Goal: Information Seeking & Learning: Find specific fact

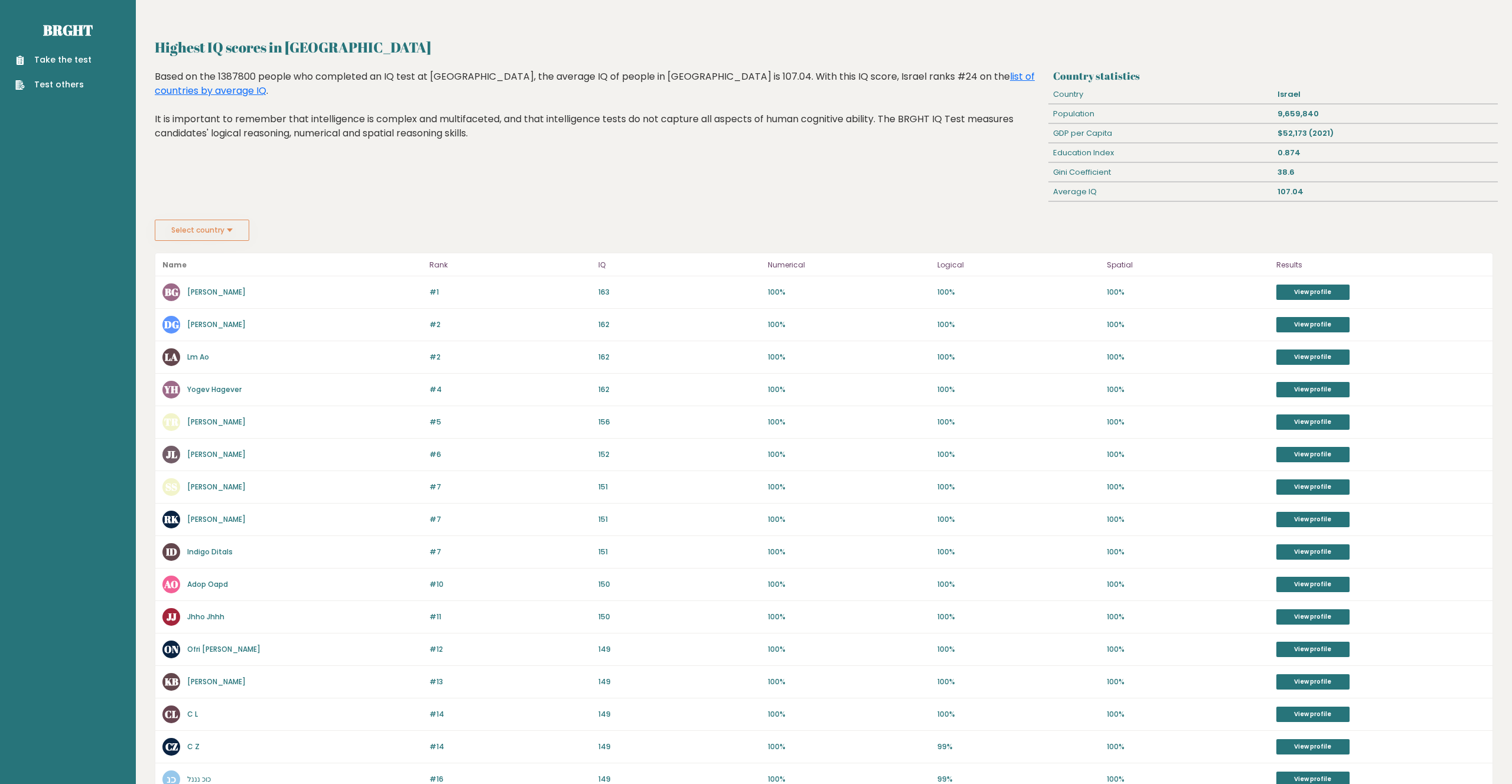
scroll to position [49, 0]
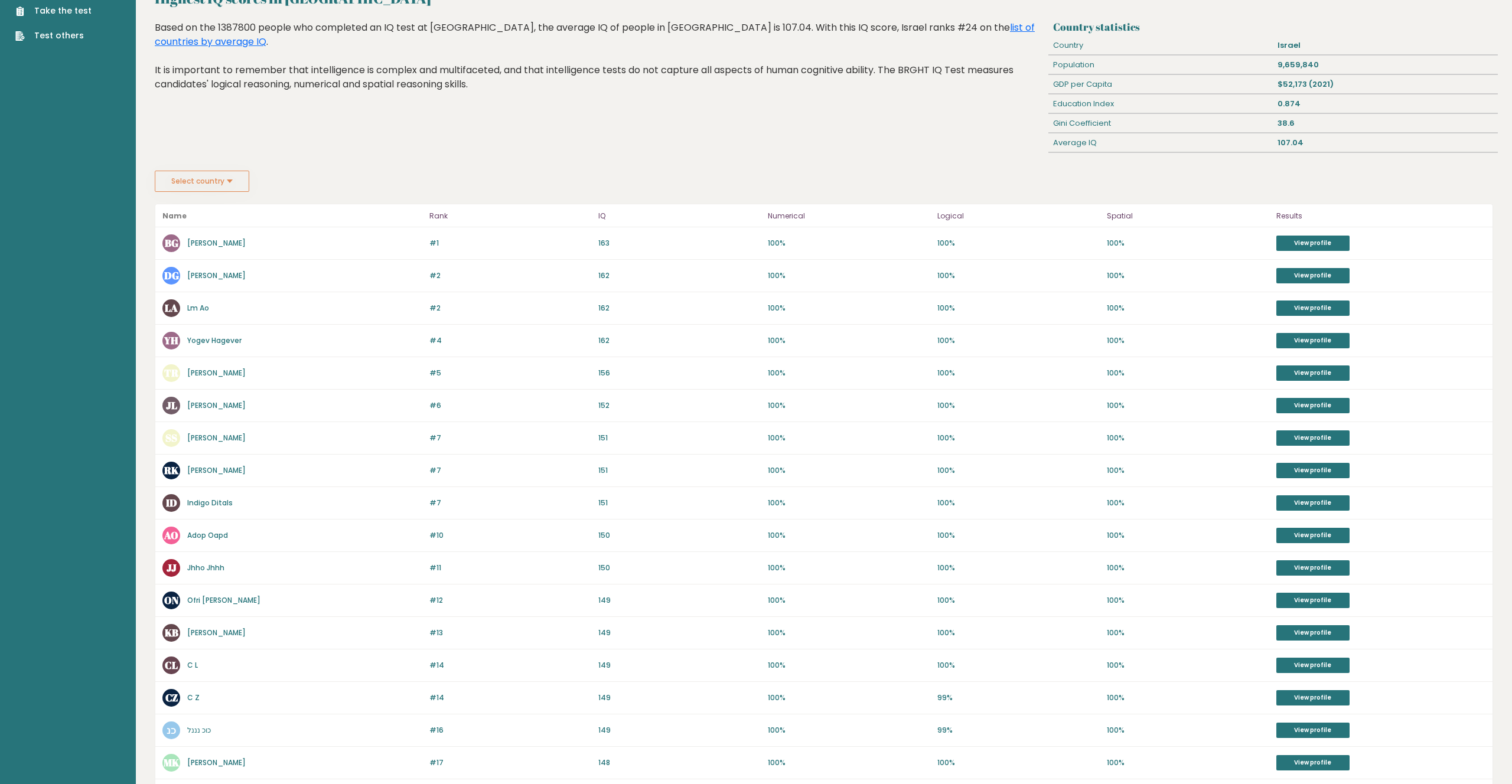
click at [777, 241] on p "100%" at bounding box center [849, 243] width 163 height 11
click at [596, 175] on div "Select country Country [GEOGRAPHIC_DATA] [GEOGRAPHIC_DATA] [GEOGRAPHIC_DATA] [U…" at bounding box center [824, 181] width 1339 height 21
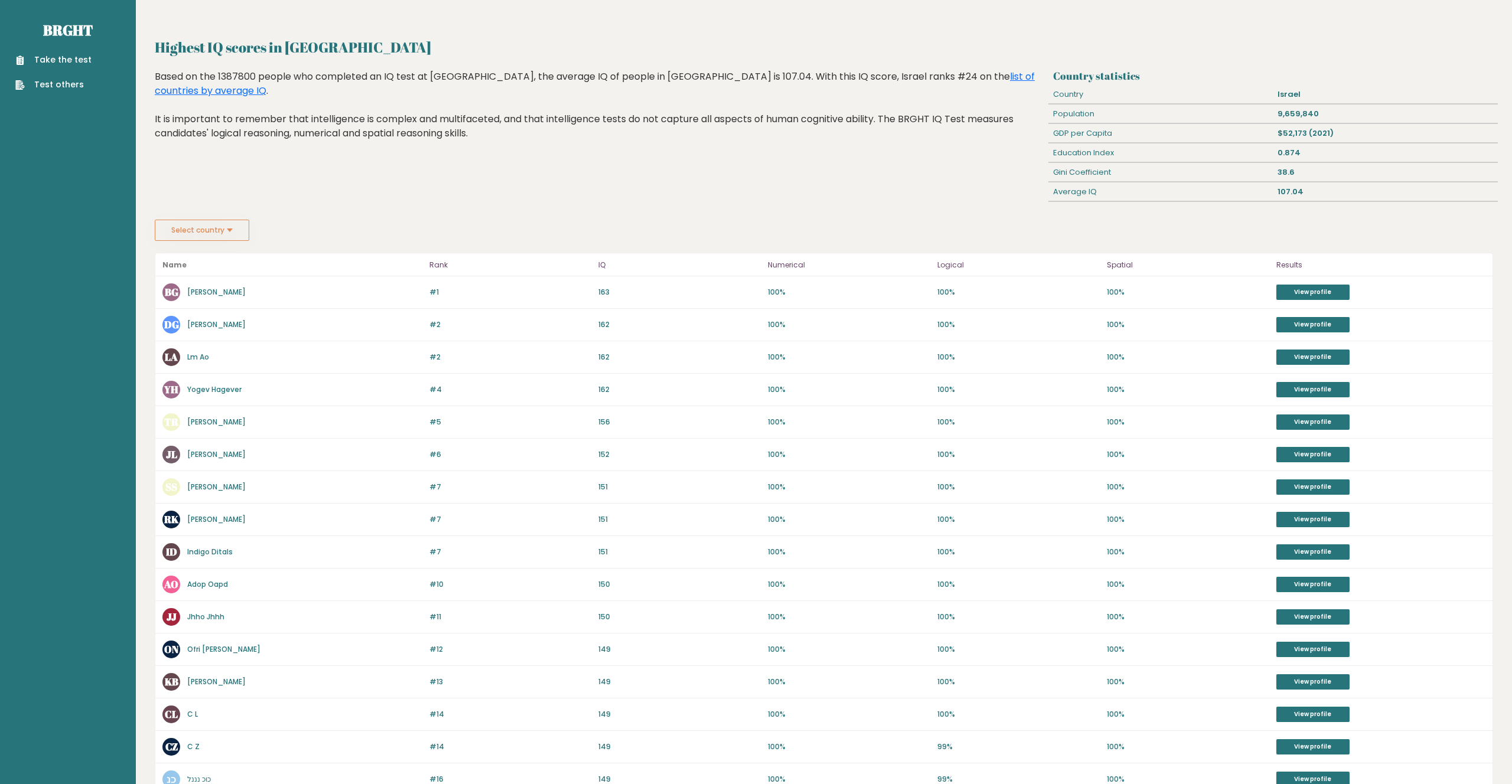
click at [163, 45] on h2 "Highest IQ scores in [GEOGRAPHIC_DATA]" at bounding box center [824, 47] width 1339 height 21
